Goal: Navigation & Orientation: Find specific page/section

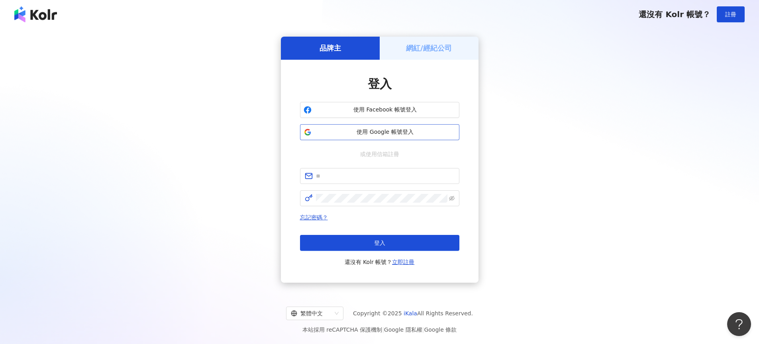
click at [368, 128] on span "使用 Google 帳號登入" at bounding box center [385, 132] width 141 height 8
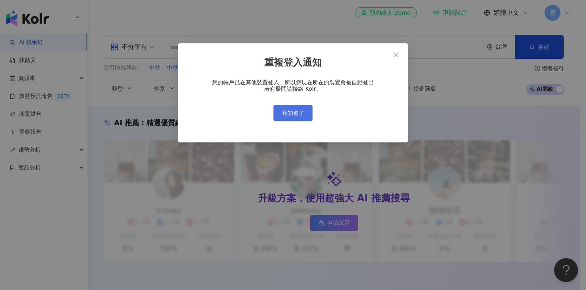
click at [302, 111] on span "我知道了" at bounding box center [293, 113] width 22 height 6
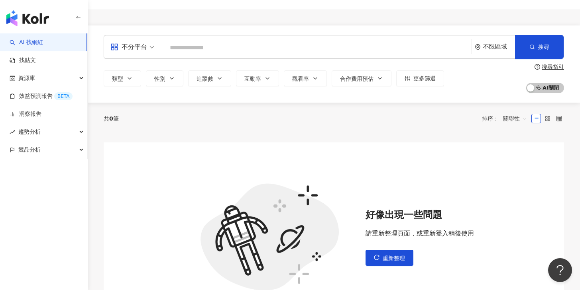
click at [11, 8] on div "button" at bounding box center [44, 16] width 88 height 33
click at [28, 22] on img "button" at bounding box center [27, 18] width 43 height 16
